Goal: Check status: Check status

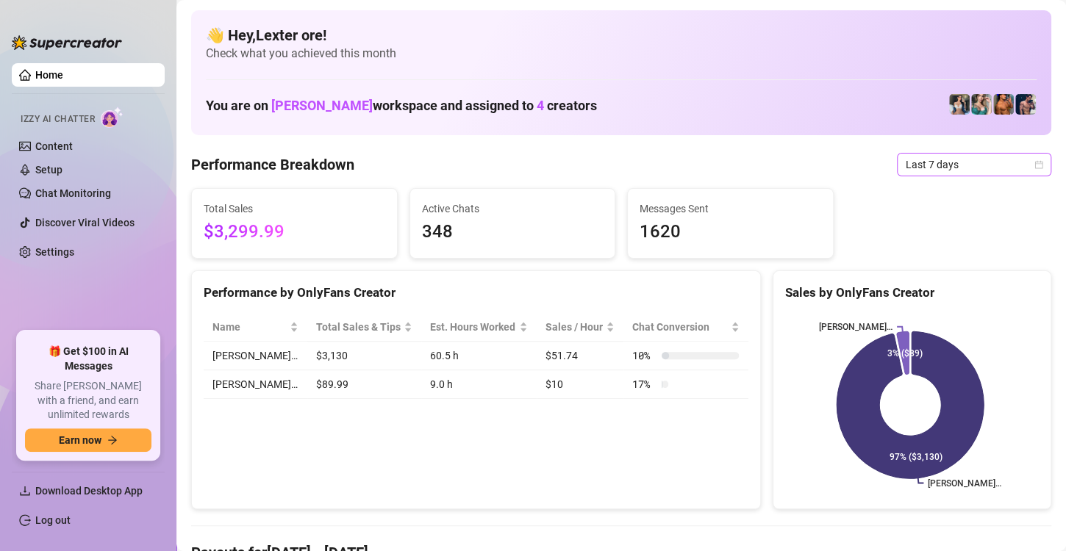
click at [922, 173] on span "Last 7 days" at bounding box center [973, 165] width 137 height 22
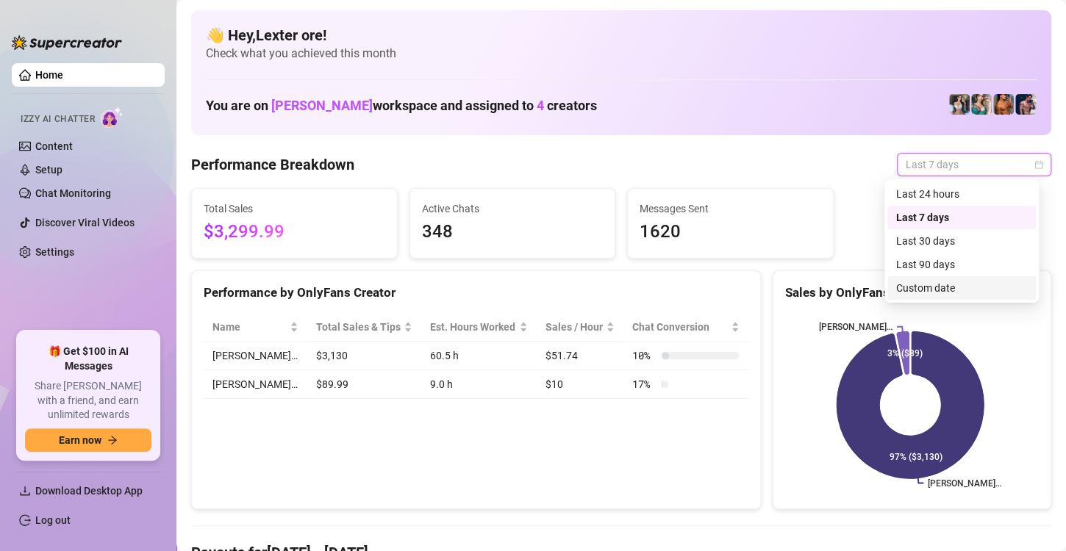
click at [926, 293] on div "Custom date" at bounding box center [961, 288] width 131 height 16
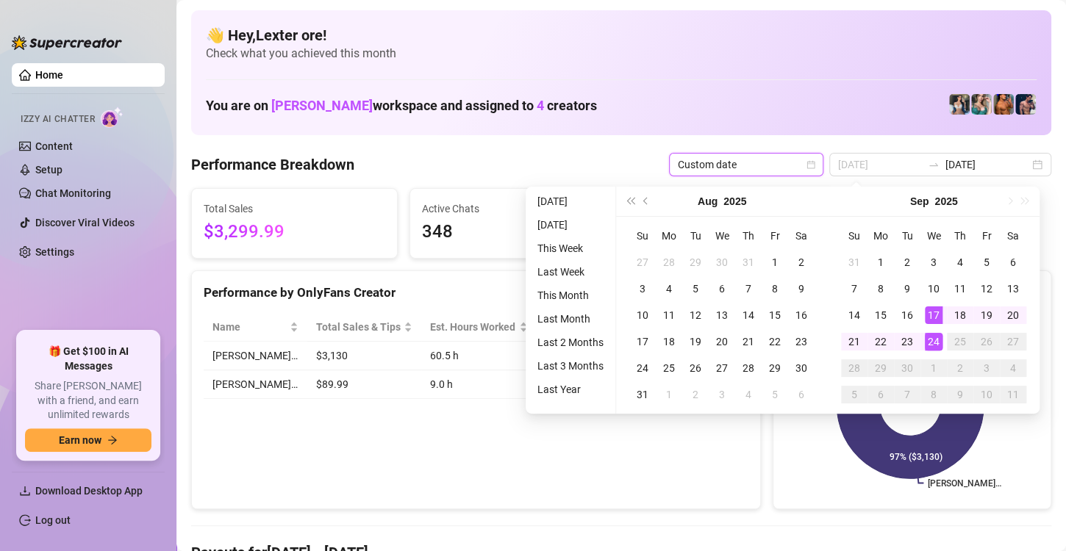
type input "[DATE]"
click at [935, 333] on div "24" at bounding box center [934, 342] width 18 height 18
click at [937, 335] on div "24" at bounding box center [934, 342] width 18 height 18
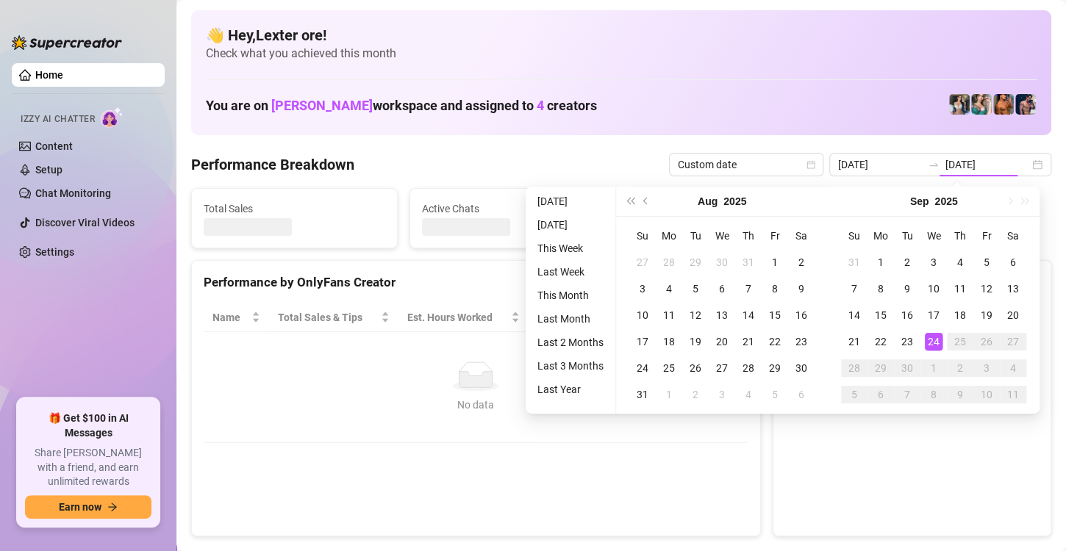
type input "[DATE]"
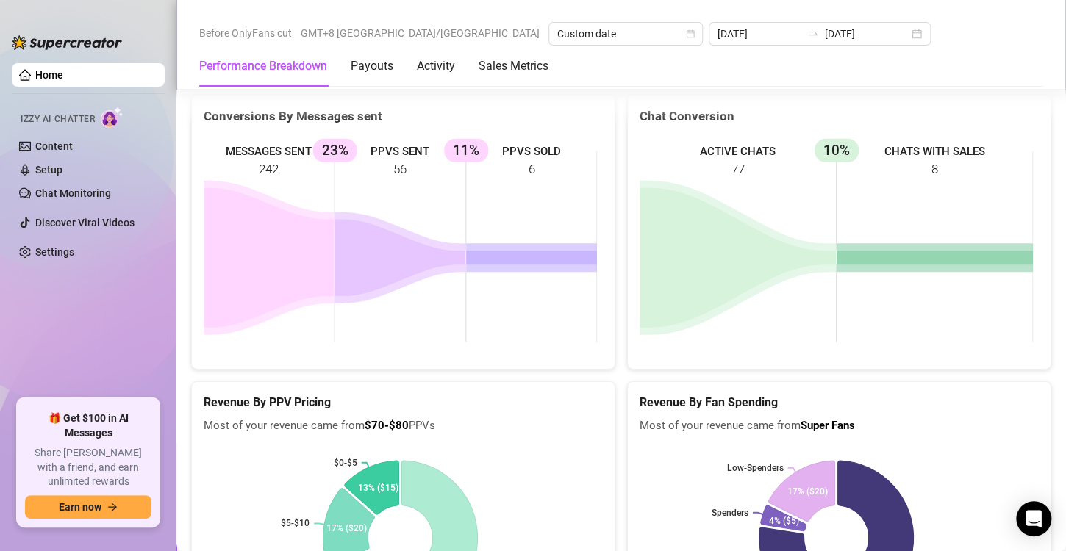
scroll to position [1911, 0]
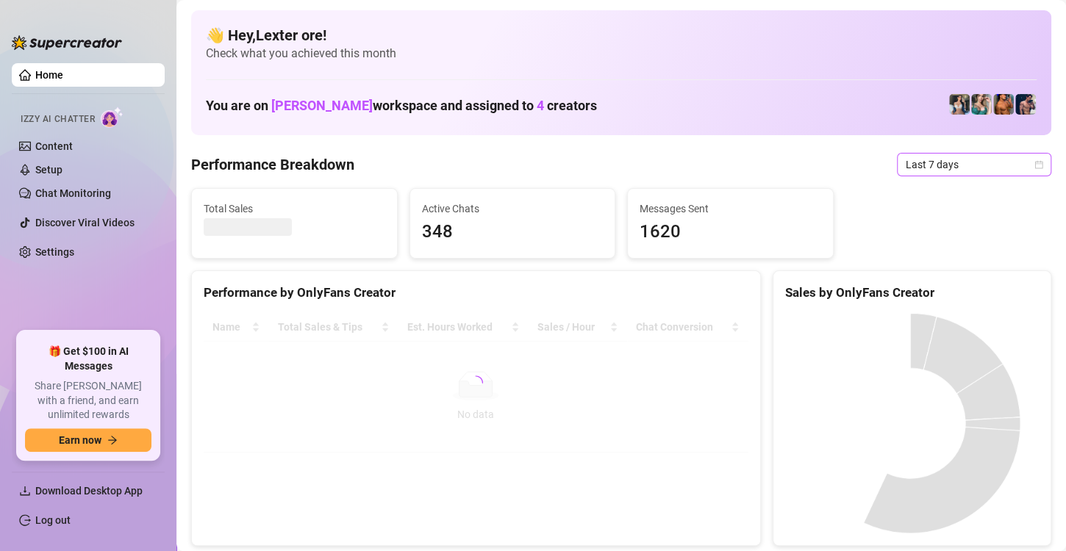
click at [1035, 162] on icon "calendar" at bounding box center [1039, 164] width 8 height 8
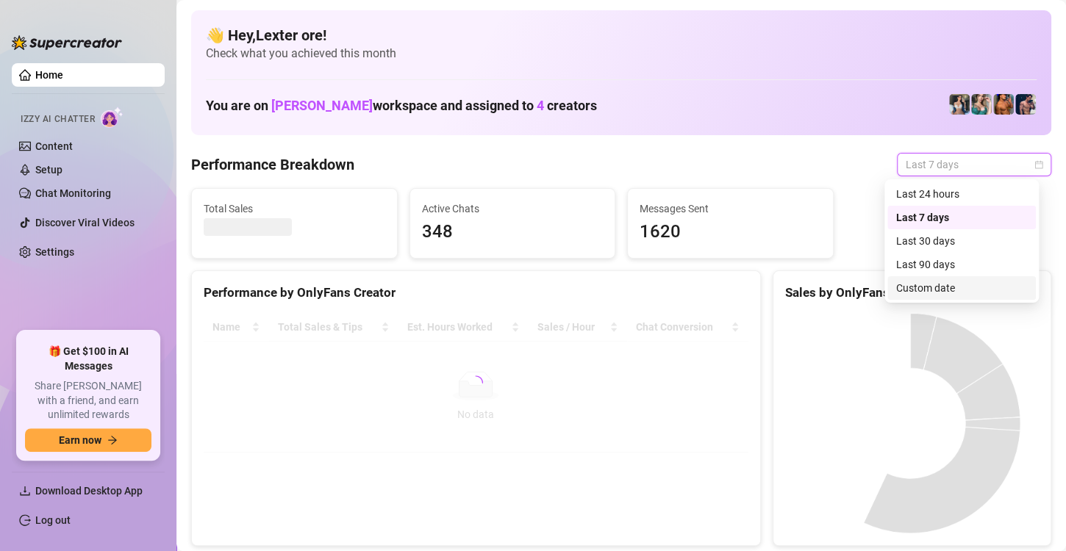
click at [955, 286] on div "Custom date" at bounding box center [961, 288] width 131 height 16
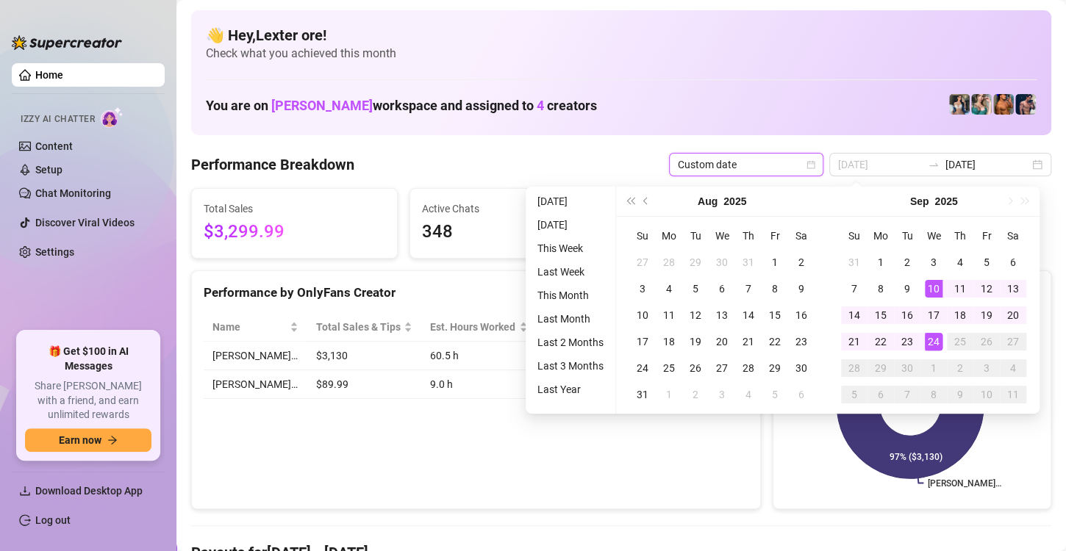
type input "[DATE]"
click at [929, 339] on div "24" at bounding box center [934, 342] width 18 height 18
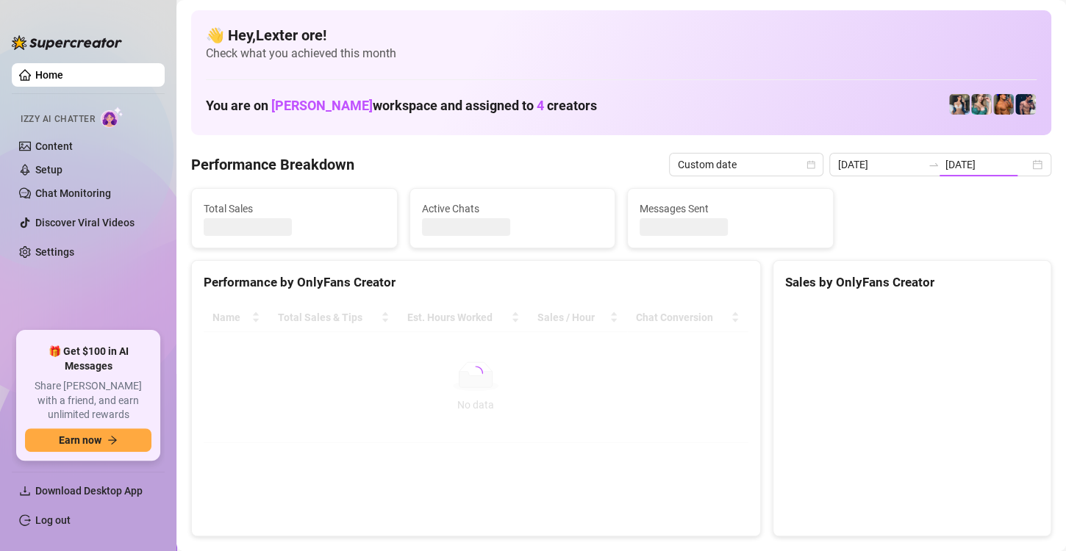
type input "[DATE]"
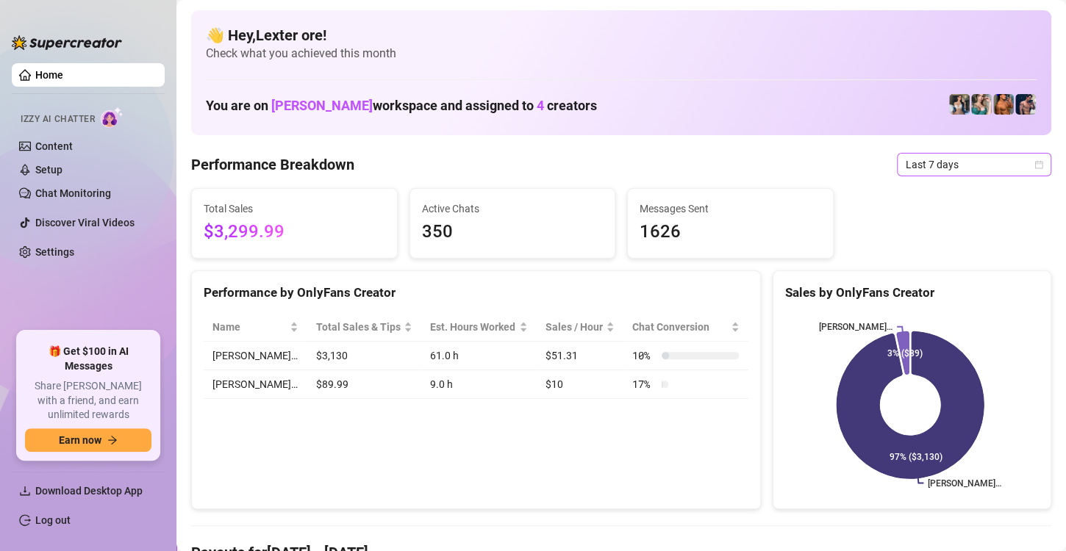
click at [1035, 163] on icon "calendar" at bounding box center [1039, 164] width 8 height 8
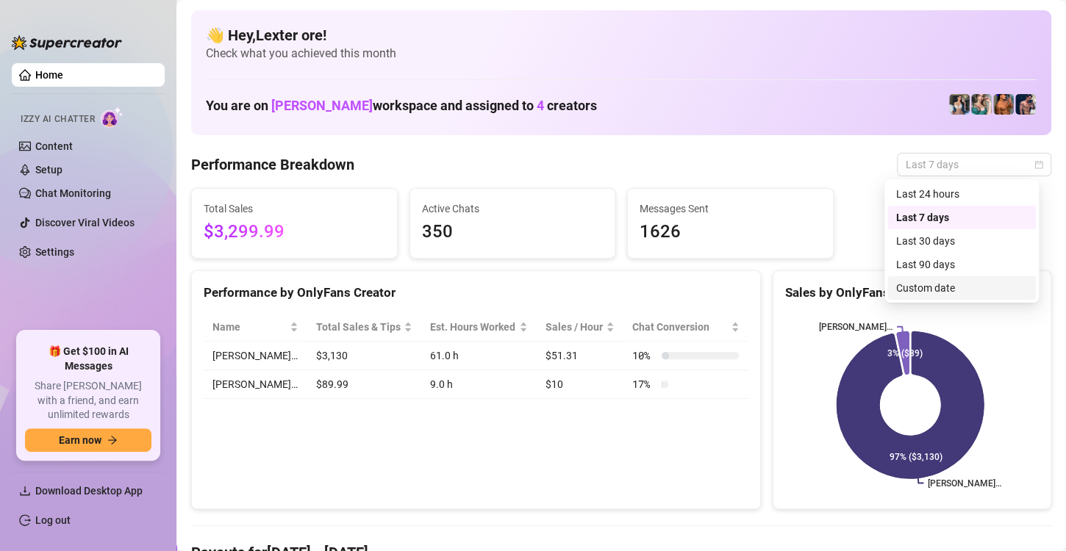
click at [944, 287] on div "Custom date" at bounding box center [961, 288] width 131 height 16
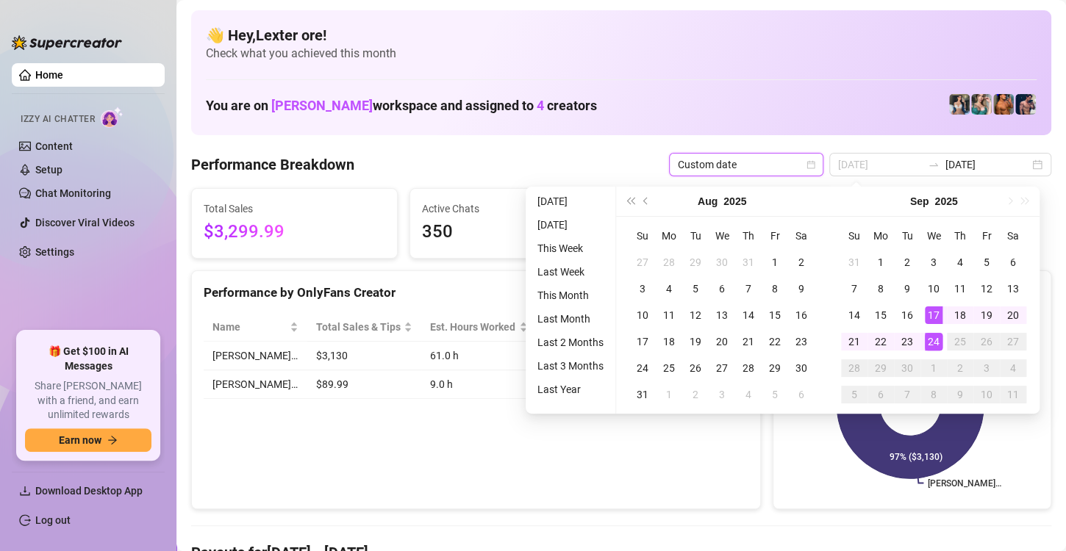
type input "[DATE]"
click at [930, 340] on div "24" at bounding box center [934, 342] width 18 height 18
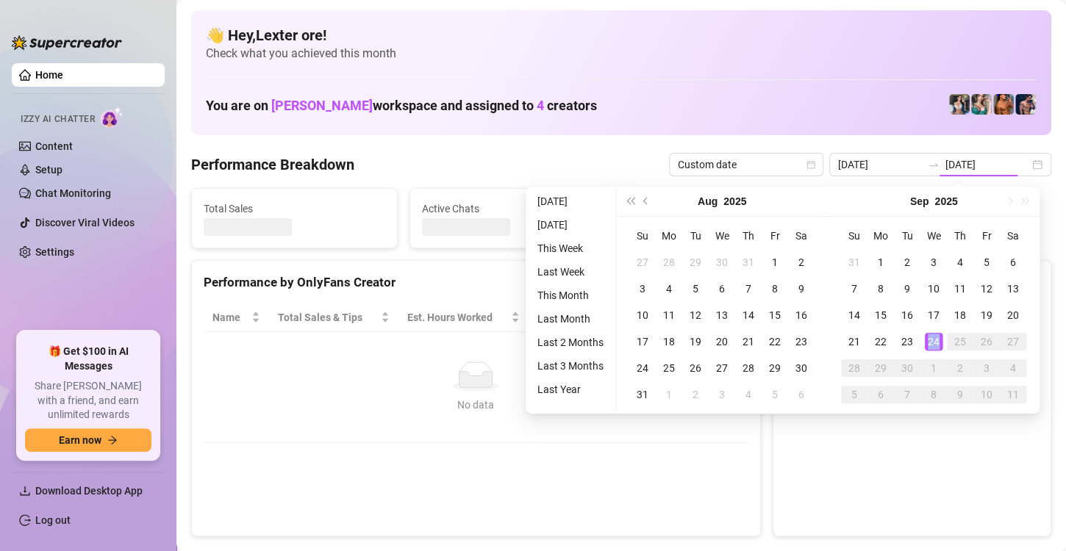
type input "[DATE]"
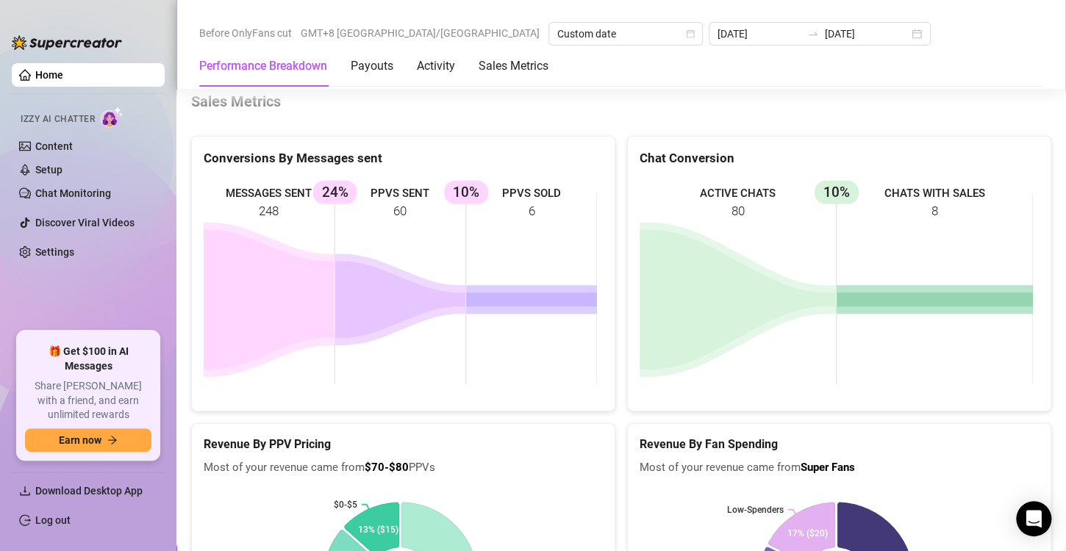
scroll to position [1984, 0]
